Goal: Information Seeking & Learning: Learn about a topic

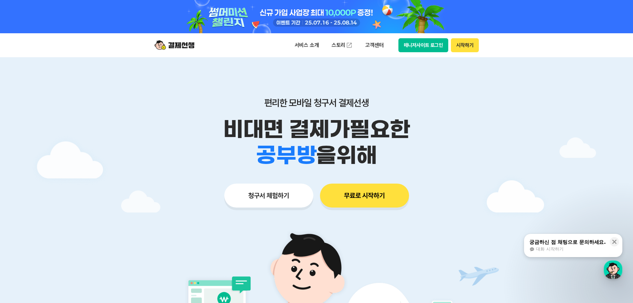
click at [414, 45] on button "매니저사이트 로그인" at bounding box center [423, 45] width 50 height 14
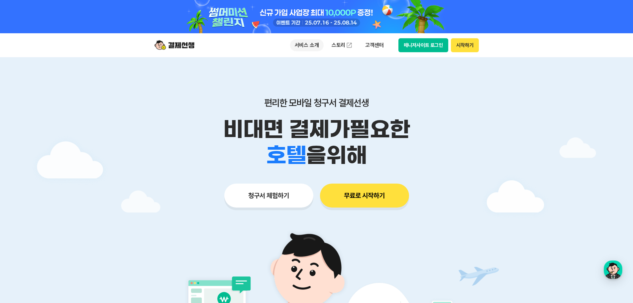
click at [308, 43] on p "서비스 소개" at bounding box center [307, 45] width 34 height 12
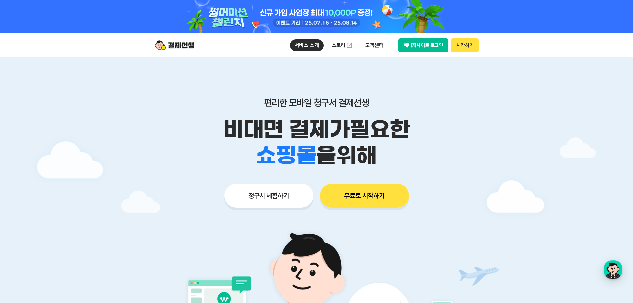
click at [434, 76] on div "편리한 모바일 청구서 결제선생 비대면 결제가 필요한 학원 공부방 호텔 쇼핑몰 병원 배달 보험사 항공사 골프장 을 위해 청구서 체험하기 무료로 …" at bounding box center [316, 139] width 340 height 164
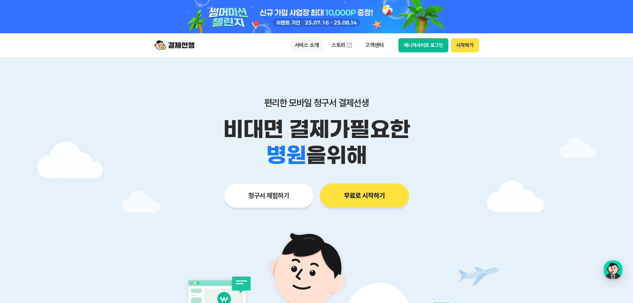
click at [315, 45] on p "서비스 소개" at bounding box center [307, 45] width 34 height 12
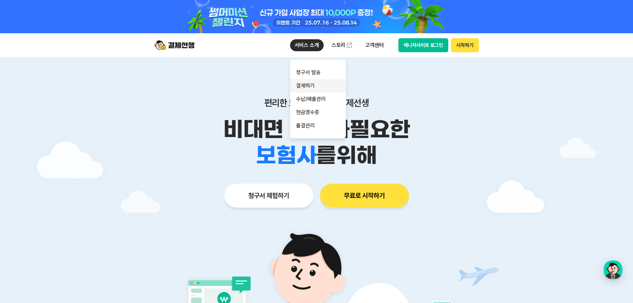
click at [319, 83] on link "결제하기" at bounding box center [318, 85] width 56 height 13
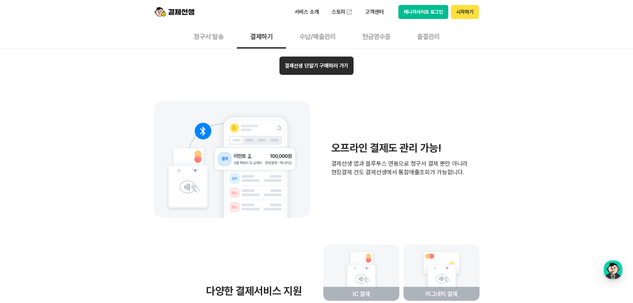
scroll to position [1395, 0]
click at [318, 74] on button "결제선생 단말기 구매하러 가기" at bounding box center [316, 65] width 74 height 18
click at [187, 9] on img at bounding box center [174, 12] width 40 height 13
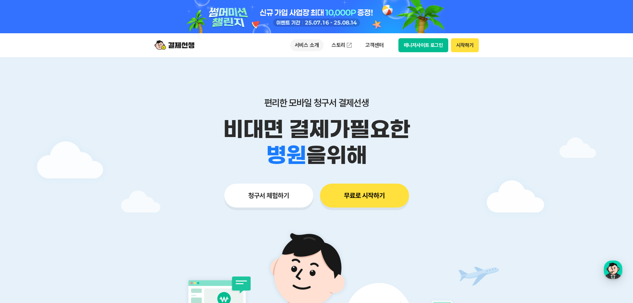
click at [296, 45] on p "서비스 소개" at bounding box center [307, 45] width 34 height 12
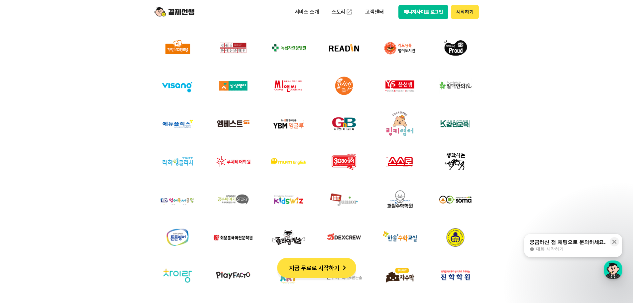
scroll to position [2192, 0]
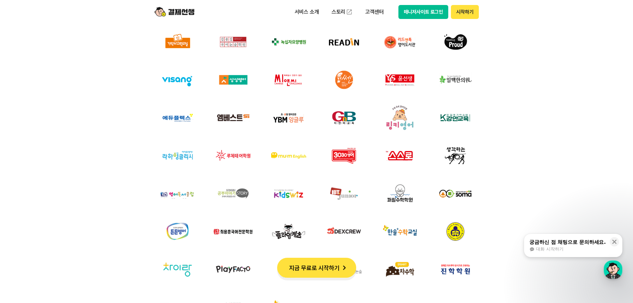
click at [439, 14] on button "매니저사이트 로그인" at bounding box center [423, 12] width 50 height 14
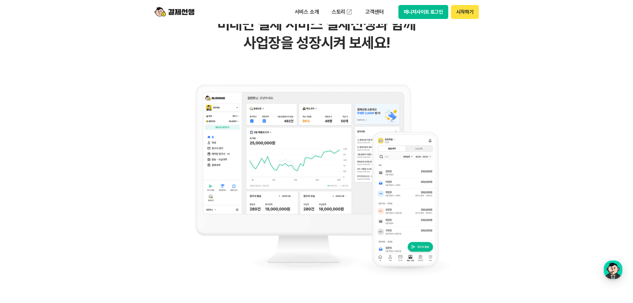
scroll to position [0, 0]
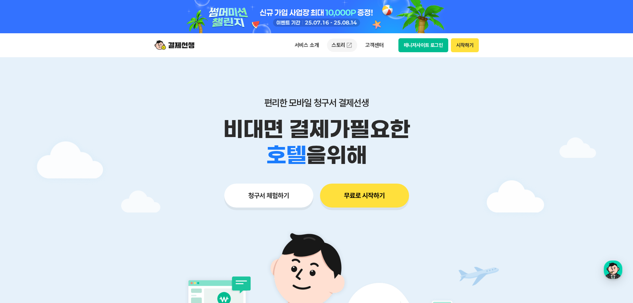
click at [337, 47] on link "스토리" at bounding box center [342, 45] width 31 height 13
click at [307, 48] on p "서비스 소개" at bounding box center [307, 45] width 34 height 12
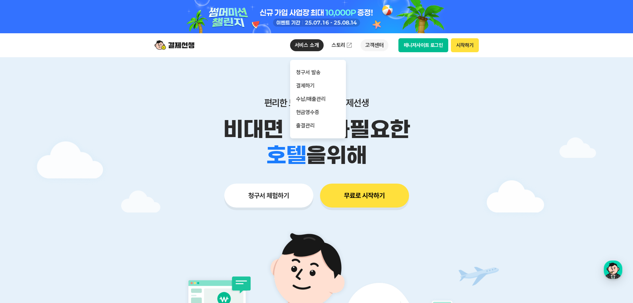
click at [369, 47] on p "고객센터" at bounding box center [374, 45] width 28 height 12
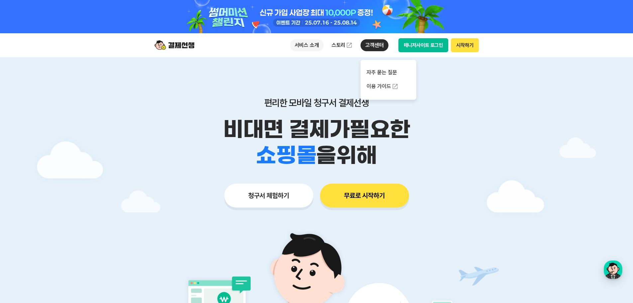
click at [318, 49] on p "서비스 소개" at bounding box center [307, 45] width 34 height 12
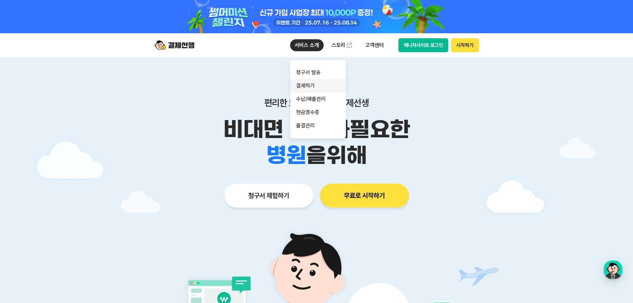
click at [326, 86] on link "결제하기" at bounding box center [318, 85] width 56 height 13
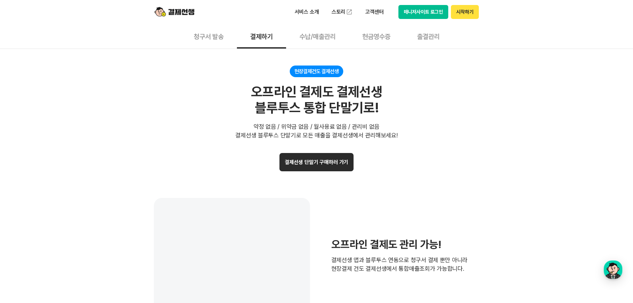
scroll to position [1290, 0]
